Goal: Information Seeking & Learning: Understand process/instructions

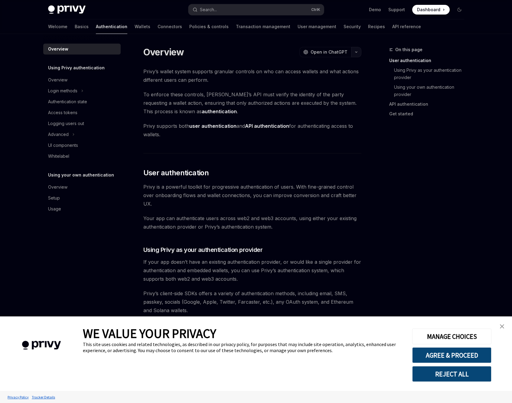
click at [354, 50] on button "button" at bounding box center [356, 52] width 10 height 10
click at [318, 95] on div "Copy page" at bounding box center [327, 94] width 59 height 6
click at [64, 89] on div "Login methods" at bounding box center [62, 90] width 29 height 7
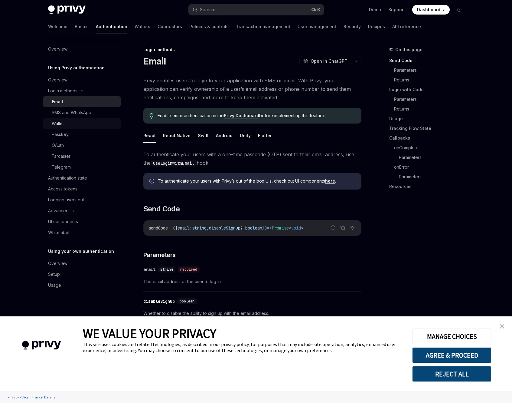
click at [62, 126] on div "Wallet" at bounding box center [58, 123] width 12 height 7
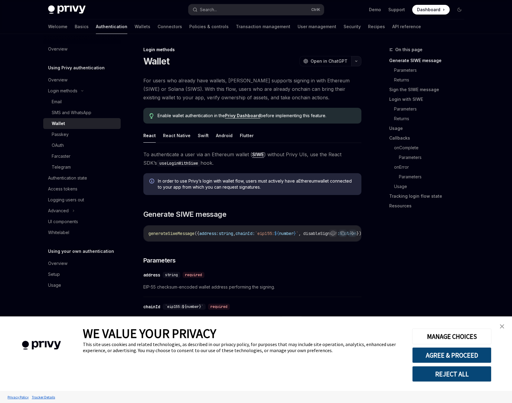
click at [357, 62] on icon "button" at bounding box center [356, 61] width 7 height 2
click at [330, 106] on div "Copy page as Markdown for LLMs" at bounding box center [327, 108] width 59 height 5
click at [67, 137] on div "Passkey" at bounding box center [60, 134] width 17 height 7
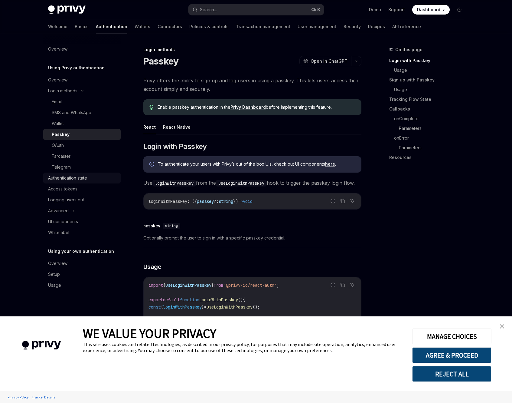
click at [78, 179] on div "Authentication state" at bounding box center [67, 177] width 39 height 7
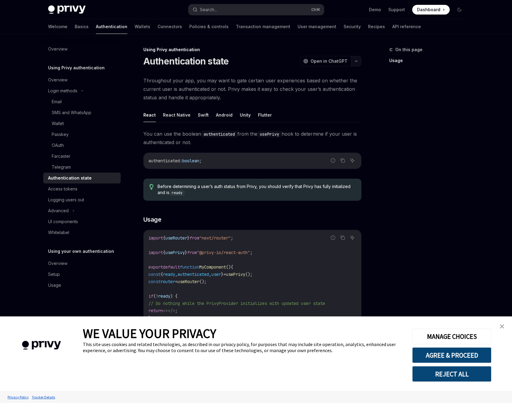
click at [355, 62] on icon "button" at bounding box center [356, 61] width 7 height 2
click at [322, 104] on div "Copy page" at bounding box center [327, 103] width 59 height 6
click at [53, 217] on link "UI components" at bounding box center [81, 221] width 77 height 11
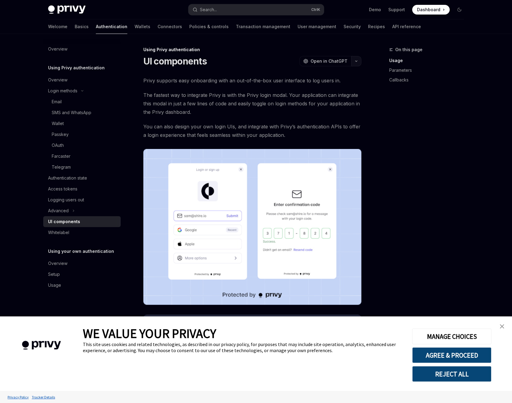
click at [356, 61] on icon "button" at bounding box center [356, 61] width 7 height 2
click at [326, 102] on div "Copy page" at bounding box center [327, 103] width 59 height 6
click at [135, 27] on link "Wallets" at bounding box center [143, 26] width 16 height 15
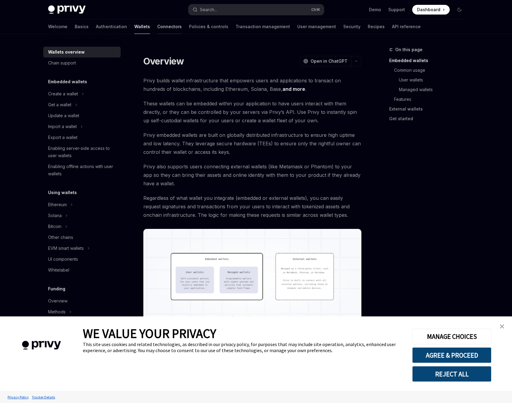
click at [157, 28] on link "Connectors" at bounding box center [169, 26] width 25 height 15
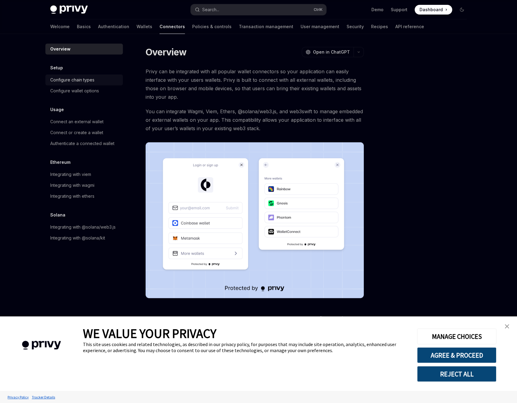
click at [107, 83] on div "Configure chain types" at bounding box center [84, 79] width 69 height 7
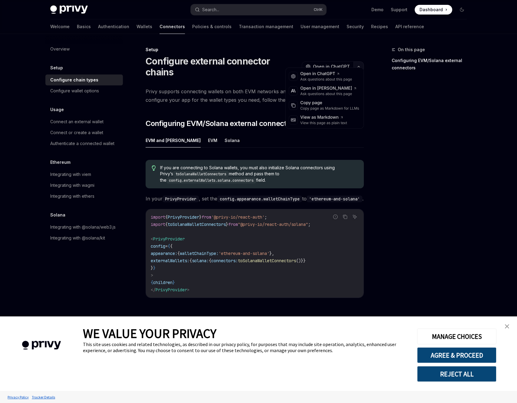
click at [360, 65] on icon "button" at bounding box center [358, 66] width 7 height 2
click at [332, 110] on div "Copy page as Markdown for LLMs" at bounding box center [329, 108] width 59 height 5
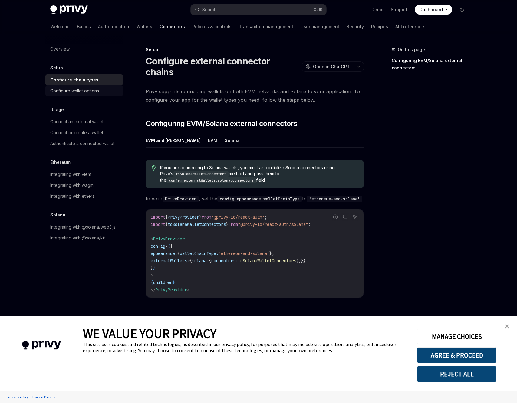
click at [85, 91] on div "Configure wallet options" at bounding box center [74, 90] width 49 height 7
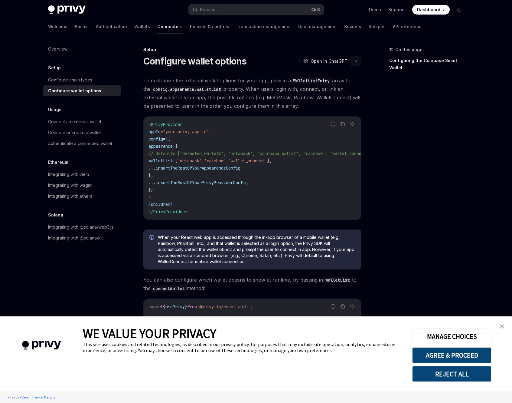
click at [361, 60] on button "button" at bounding box center [356, 61] width 10 height 10
click at [323, 108] on div "Copy page as Markdown for LLMs" at bounding box center [327, 108] width 59 height 5
click at [63, 125] on div "Connect an external wallet" at bounding box center [74, 121] width 53 height 7
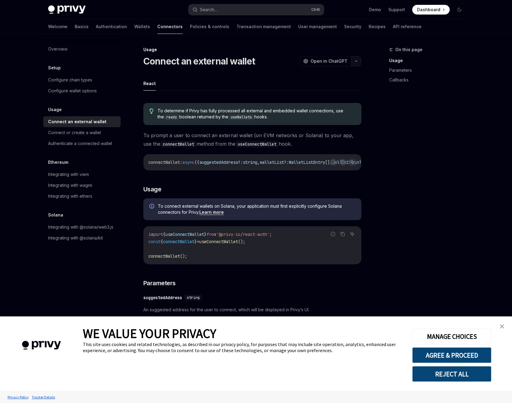
click at [356, 63] on button "button" at bounding box center [356, 61] width 10 height 10
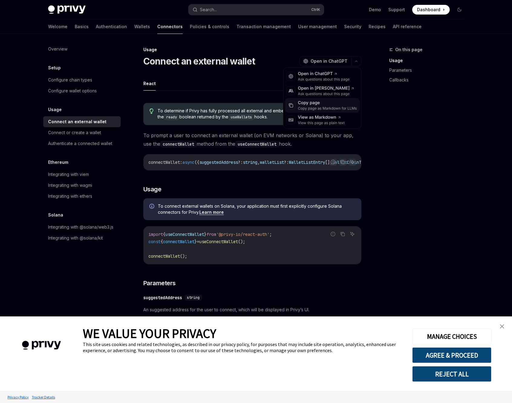
click at [328, 110] on div "Copy page as Markdown for LLMs" at bounding box center [327, 108] width 59 height 5
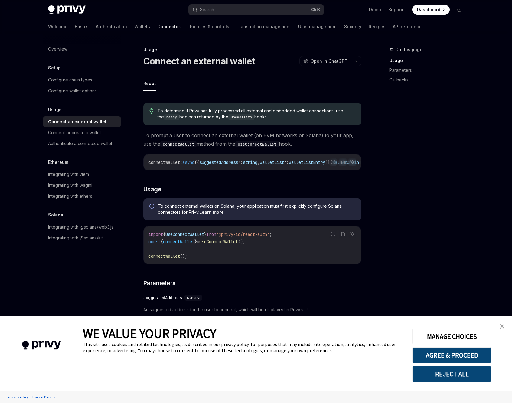
click at [66, 150] on div "Overview Setup Configure chain types Configure wallet options Usage Connect an …" at bounding box center [81, 144] width 77 height 200
click at [68, 146] on div "Authenticate a connected wallet" at bounding box center [80, 143] width 64 height 7
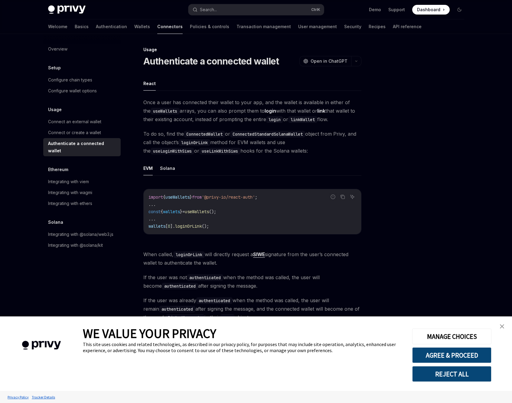
click at [363, 58] on div "Usage Authenticate a connected wallet OpenAI Open in ChatGPT OpenAI Open in Cha…" at bounding box center [256, 340] width 426 height 613
click at [358, 59] on button "button" at bounding box center [356, 61] width 10 height 10
click at [313, 108] on div "Copy page as Markdown for LLMs" at bounding box center [327, 108] width 59 height 5
click at [69, 231] on div "Integrating with @solana/web3.js" at bounding box center [80, 234] width 65 height 7
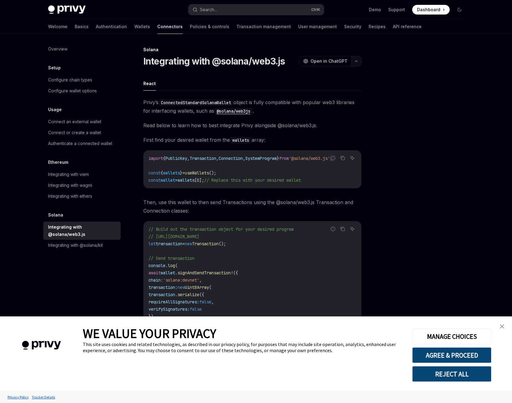
click at [358, 59] on button "button" at bounding box center [356, 61] width 10 height 10
click at [323, 107] on div "Copy page as Markdown for LLMs" at bounding box center [327, 108] width 59 height 5
click at [353, 63] on button "button" at bounding box center [356, 61] width 10 height 10
click at [309, 107] on div "Copy page as Markdown for LLMs" at bounding box center [327, 108] width 59 height 5
click at [90, 124] on div "Connect an external wallet" at bounding box center [74, 121] width 53 height 7
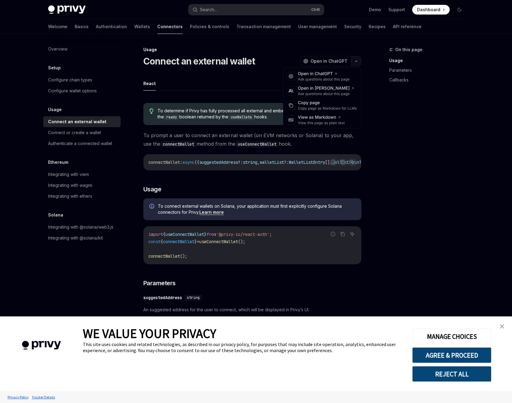
click at [353, 60] on button "button" at bounding box center [356, 61] width 10 height 10
click at [323, 110] on div "Copy page as Markdown for LLMs" at bounding box center [327, 108] width 59 height 5
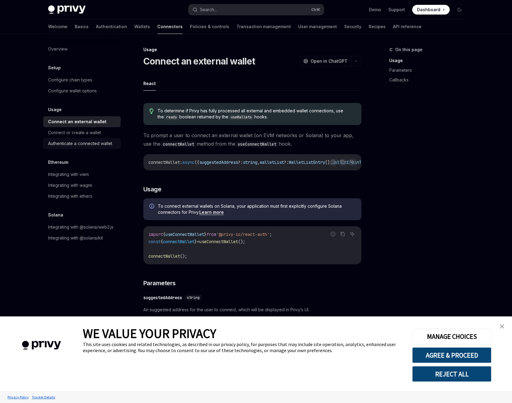
click at [69, 142] on div "Authenticate a connected wallet" at bounding box center [80, 143] width 64 height 7
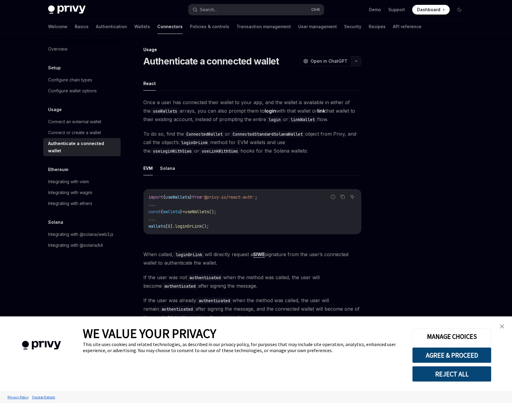
click at [361, 58] on button "button" at bounding box center [356, 61] width 10 height 10
click at [321, 103] on div "Copy page" at bounding box center [327, 103] width 59 height 6
click at [67, 132] on div "Connect or create a wallet" at bounding box center [74, 132] width 53 height 7
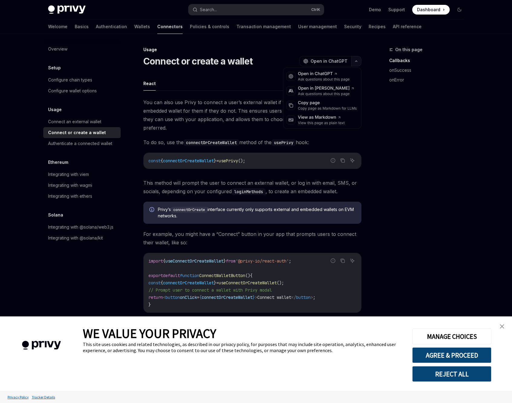
click at [354, 62] on button "button" at bounding box center [356, 61] width 10 height 10
click at [315, 109] on div "Copy page as Markdown for LLMs" at bounding box center [327, 108] width 59 height 5
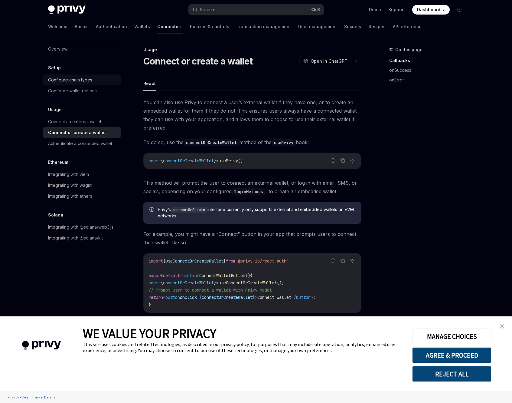
click at [82, 82] on div "Configure chain types" at bounding box center [70, 79] width 44 height 7
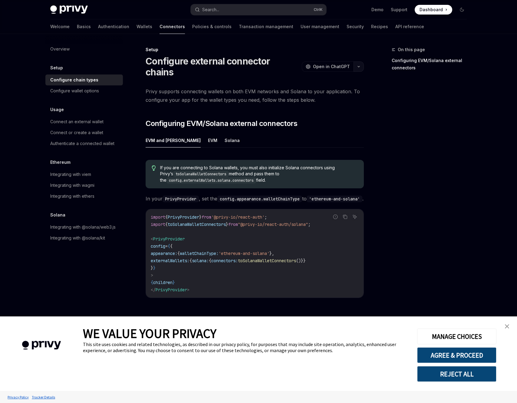
click at [360, 65] on icon "button" at bounding box center [358, 66] width 7 height 2
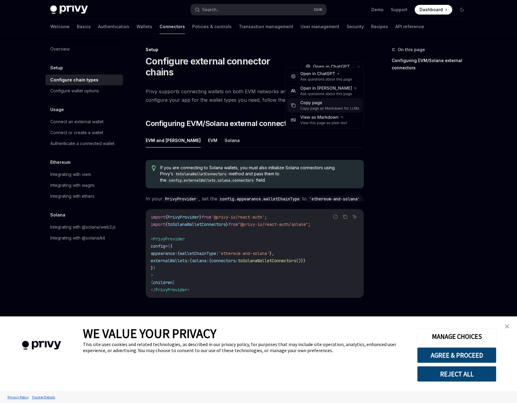
click at [337, 105] on div "Copy page" at bounding box center [329, 103] width 59 height 6
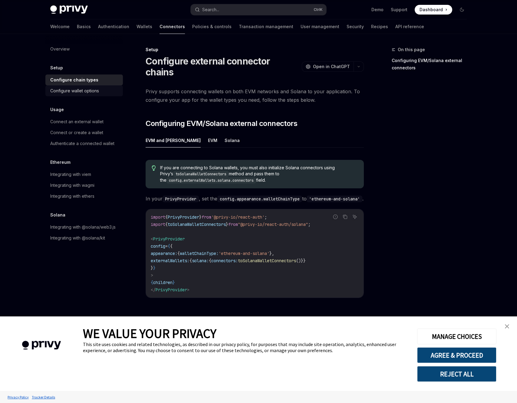
click at [93, 90] on div "Configure wallet options" at bounding box center [74, 90] width 49 height 7
type textarea "*"
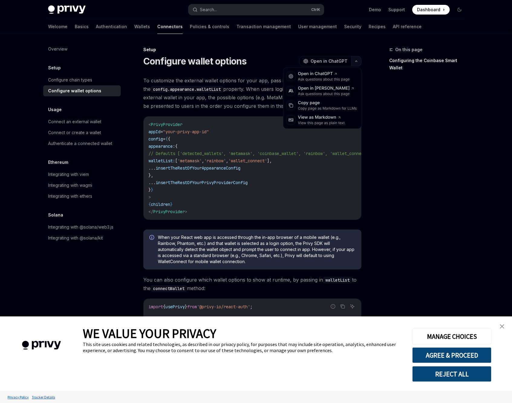
click at [359, 61] on button "button" at bounding box center [356, 61] width 10 height 10
drag, startPoint x: 324, startPoint y: 103, endPoint x: 497, endPoint y: 133, distance: 175.3
click at [326, 106] on div "Copy page" at bounding box center [327, 103] width 59 height 6
